Goal: Navigation & Orientation: Understand site structure

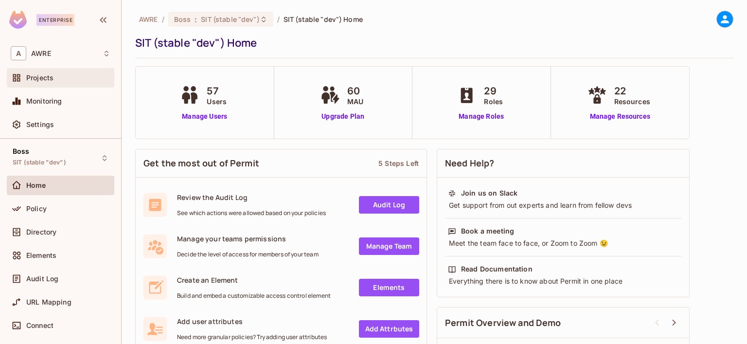
click at [45, 79] on span "Projects" at bounding box center [39, 78] width 27 height 8
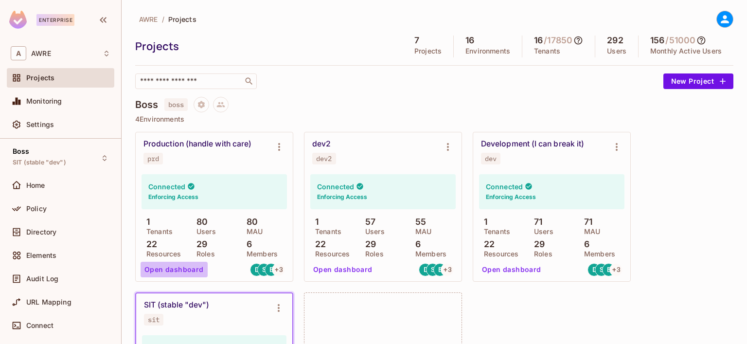
click at [177, 273] on button "Open dashboard" at bounding box center [174, 270] width 67 height 16
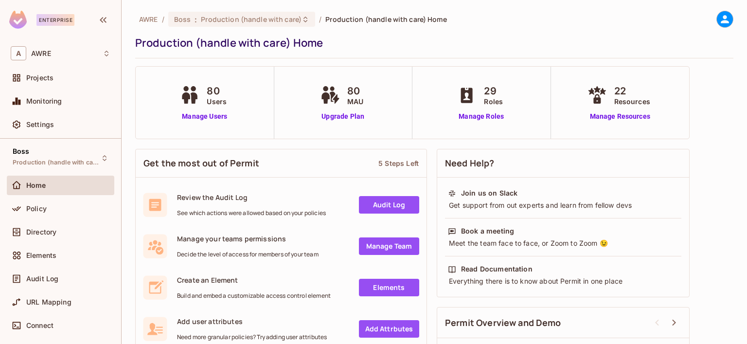
click at [378, 209] on link "Audit Log" at bounding box center [389, 205] width 60 height 18
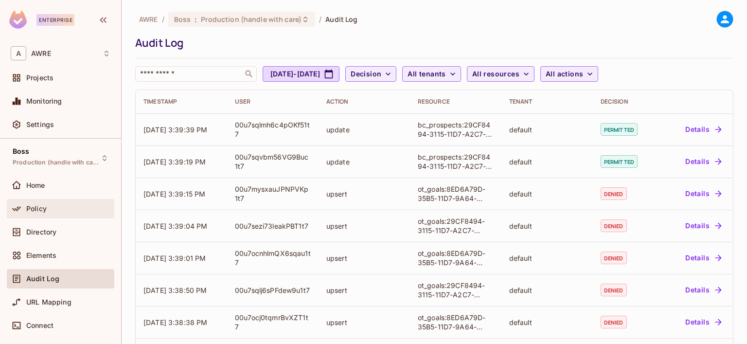
click at [79, 216] on div "Policy" at bounding box center [61, 208] width 108 height 19
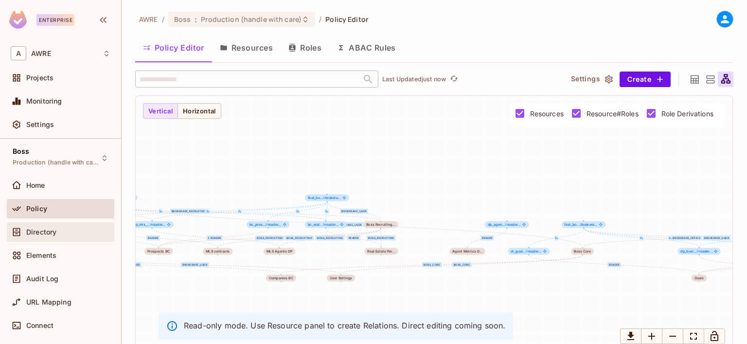
click at [65, 232] on div "Directory" at bounding box center [68, 232] width 84 height 8
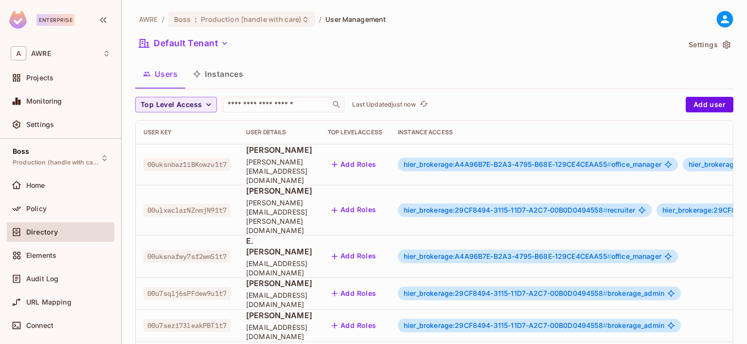
click at [214, 72] on button "Instances" at bounding box center [218, 74] width 66 height 24
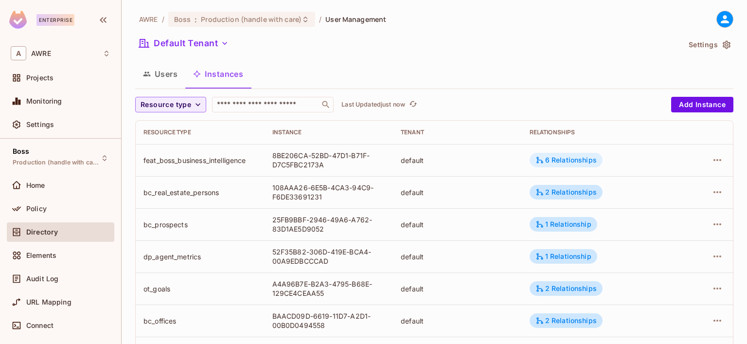
click at [556, 155] on div "6 Relationships" at bounding box center [566, 160] width 73 height 15
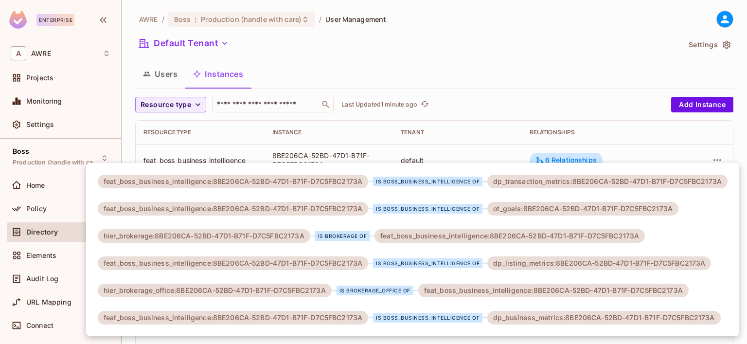
click at [430, 38] on div at bounding box center [373, 172] width 747 height 344
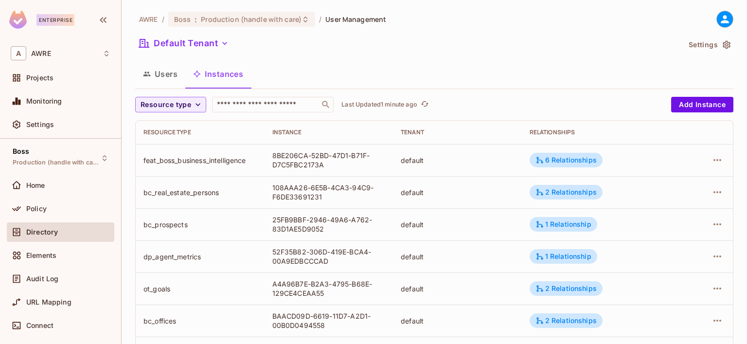
click at [172, 73] on button "Users" at bounding box center [160, 74] width 50 height 24
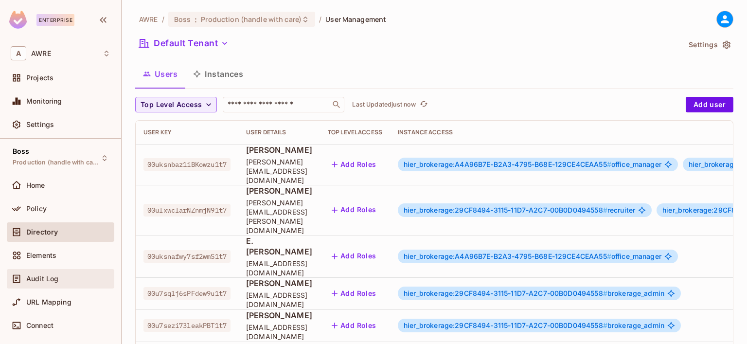
click at [35, 279] on span "Audit Log" at bounding box center [42, 279] width 32 height 8
